Goal: Register for event/course

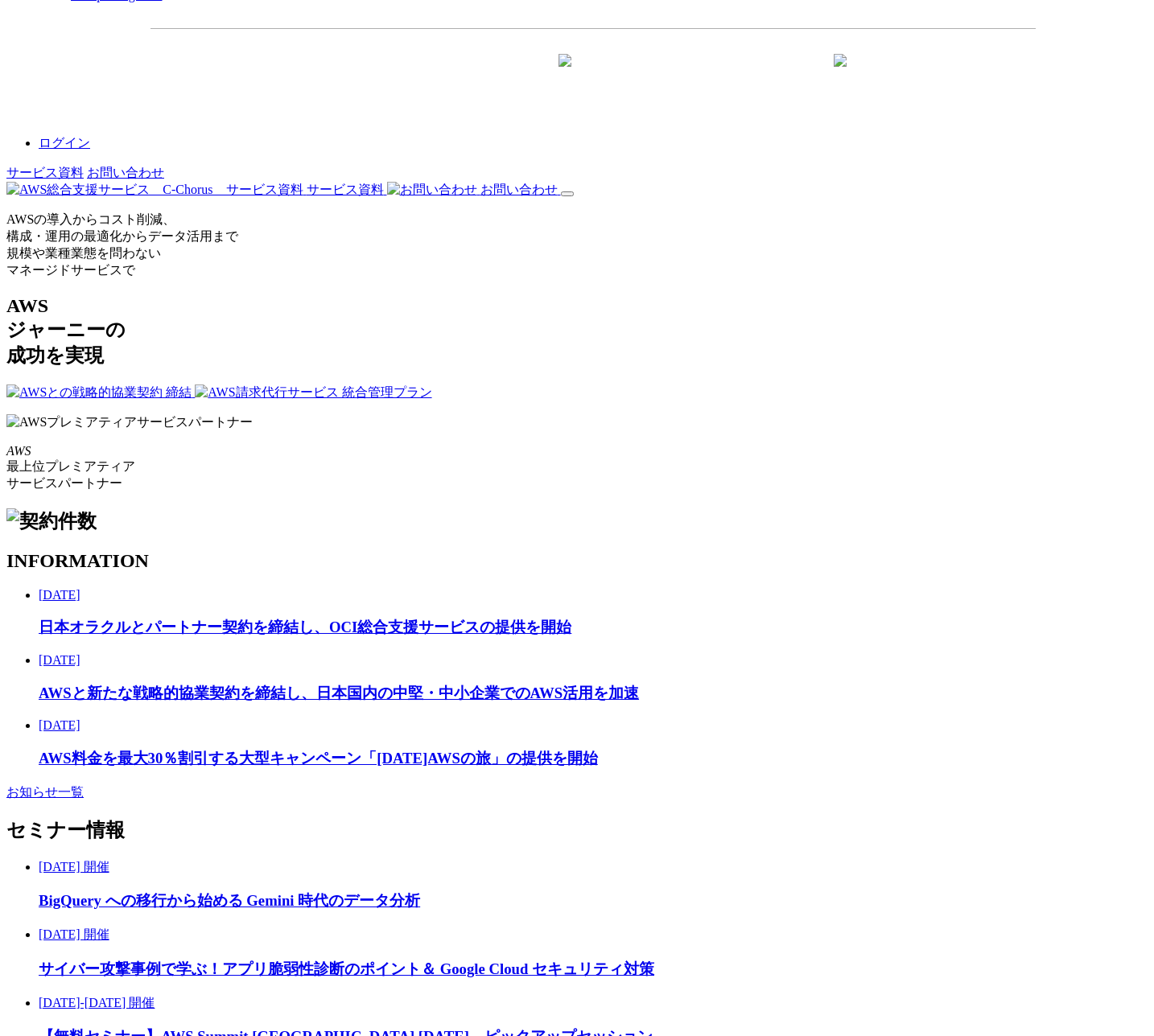
scroll to position [1960, 0]
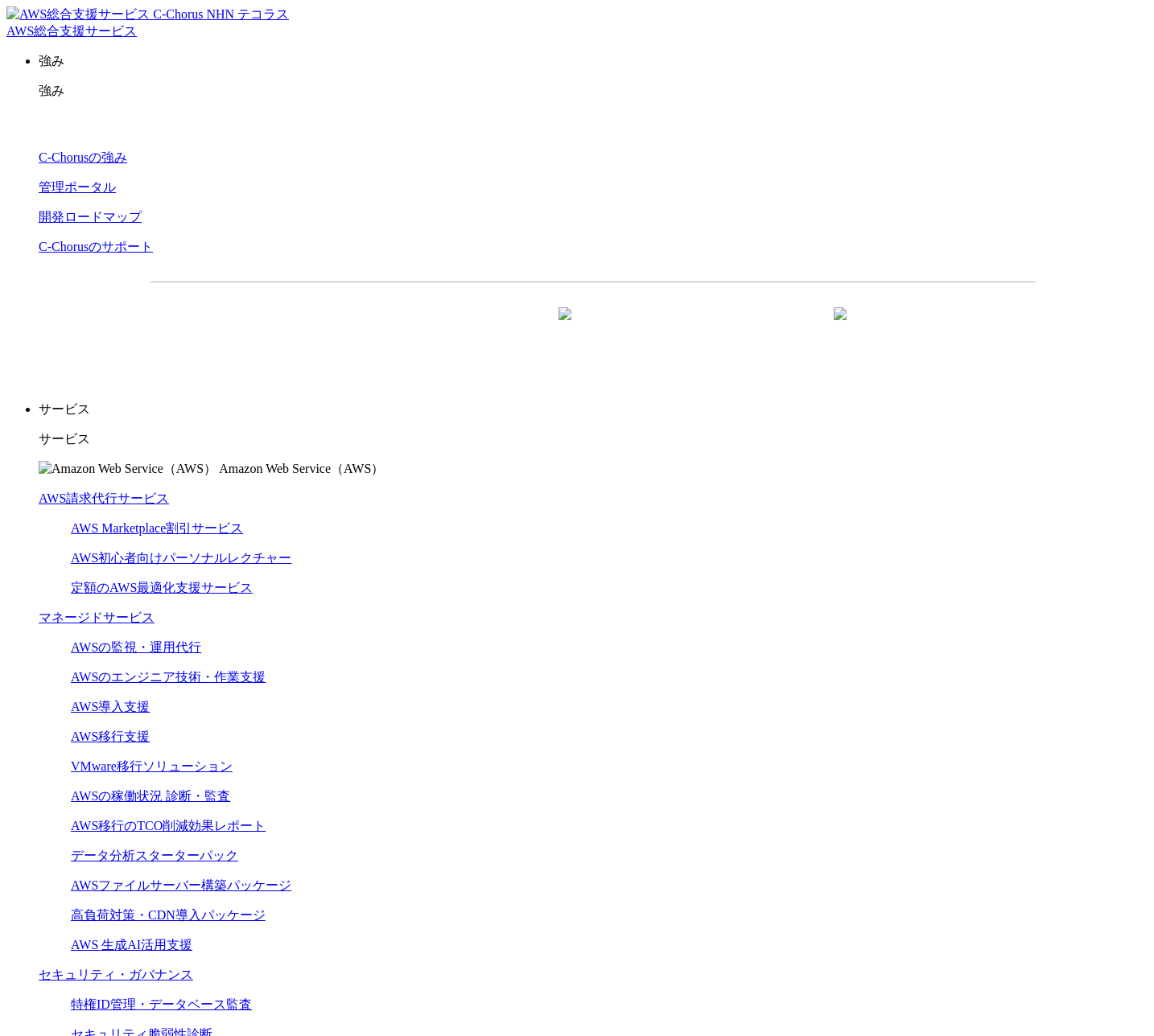
scroll to position [99, 0]
